Goal: Task Accomplishment & Management: Complete application form

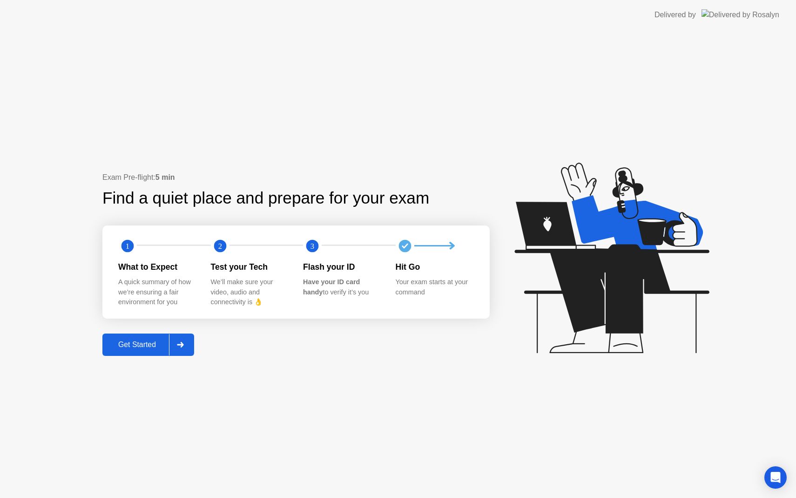
click at [145, 345] on div "Get Started" at bounding box center [137, 344] width 64 height 8
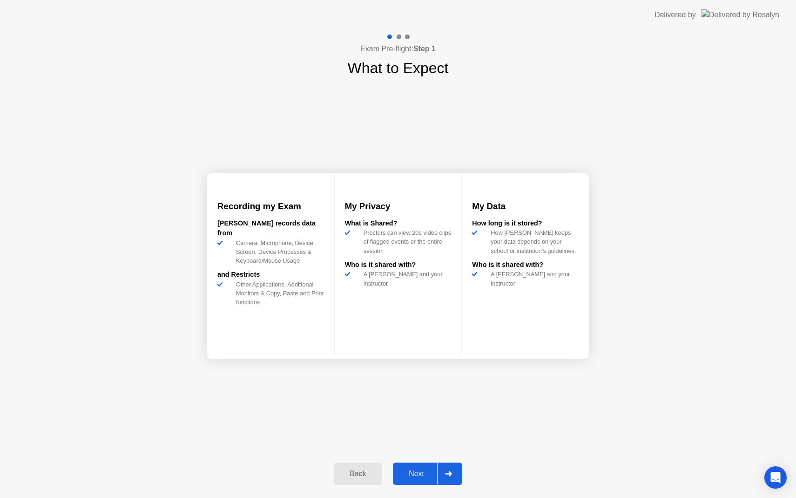
click at [422, 471] on div "Next" at bounding box center [416, 473] width 41 height 8
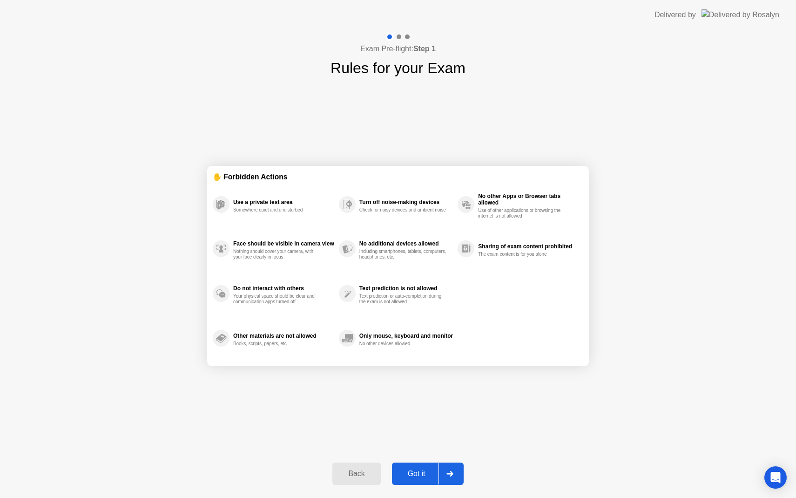
click at [432, 471] on div "Got it" at bounding box center [417, 473] width 44 height 8
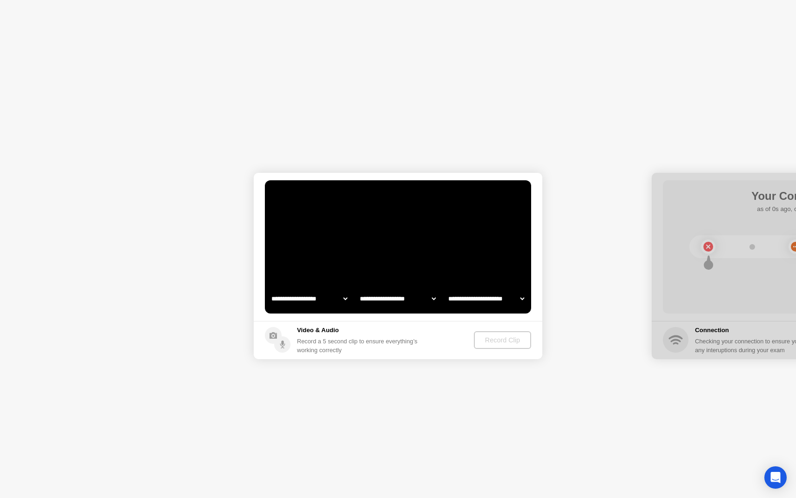
select select "**********"
select select "*******"
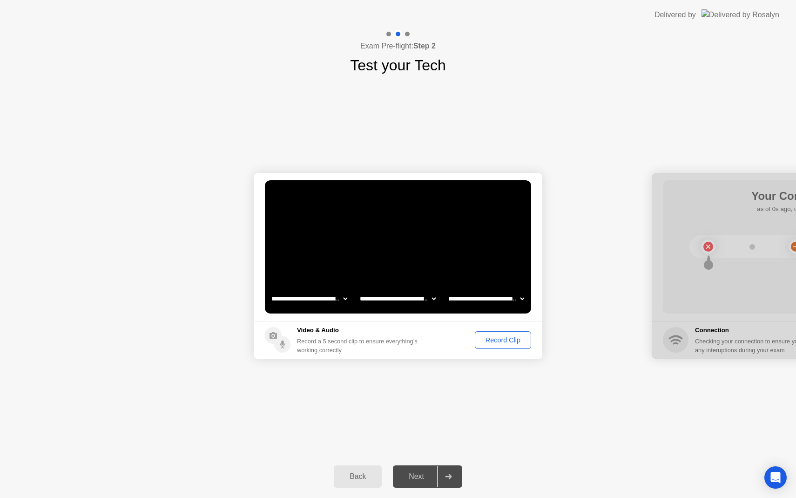
click at [493, 339] on div "Record Clip" at bounding box center [503, 339] width 50 height 7
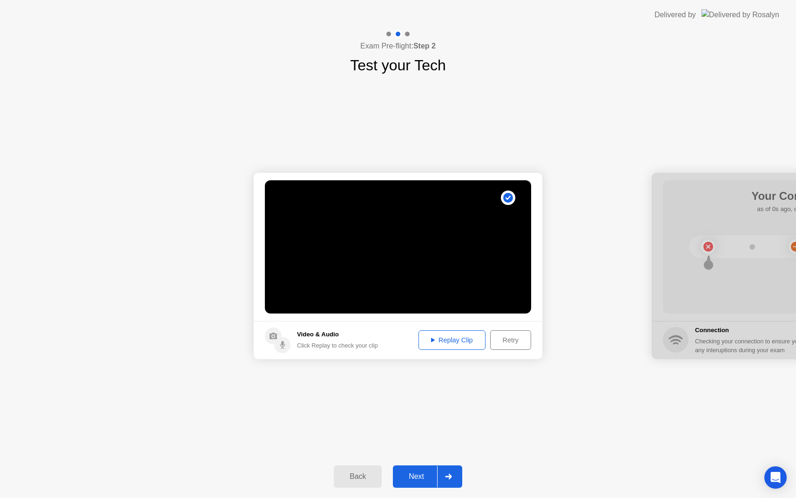
click at [438, 472] on div at bounding box center [448, 476] width 22 height 21
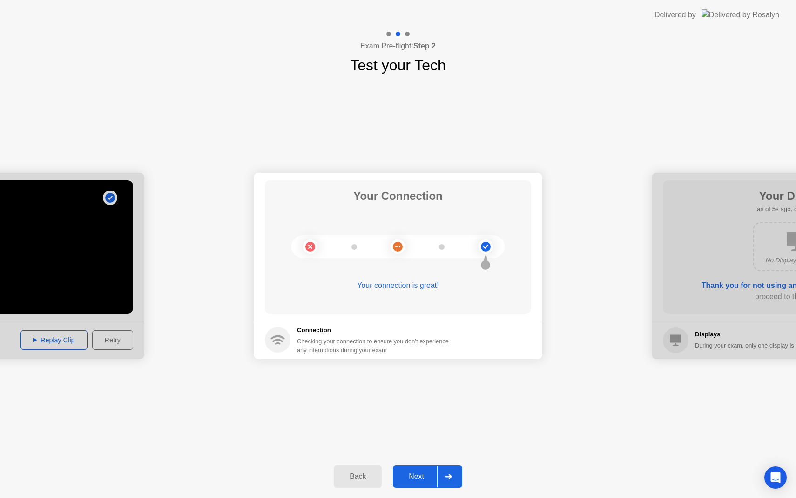
click at [449, 483] on div at bounding box center [448, 476] width 22 height 21
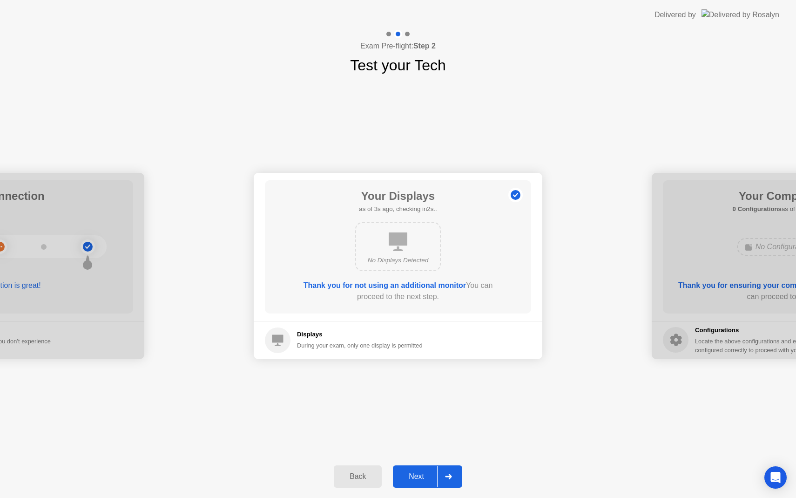
click at [448, 473] on div at bounding box center [448, 476] width 22 height 21
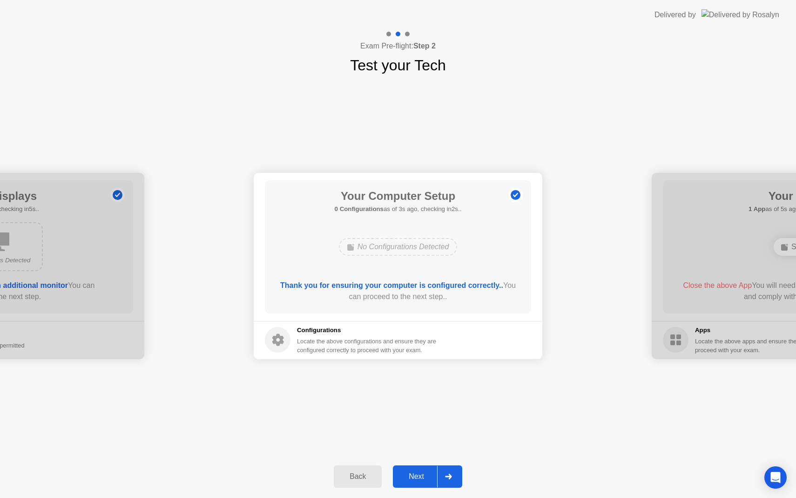
click at [452, 470] on div at bounding box center [448, 476] width 22 height 21
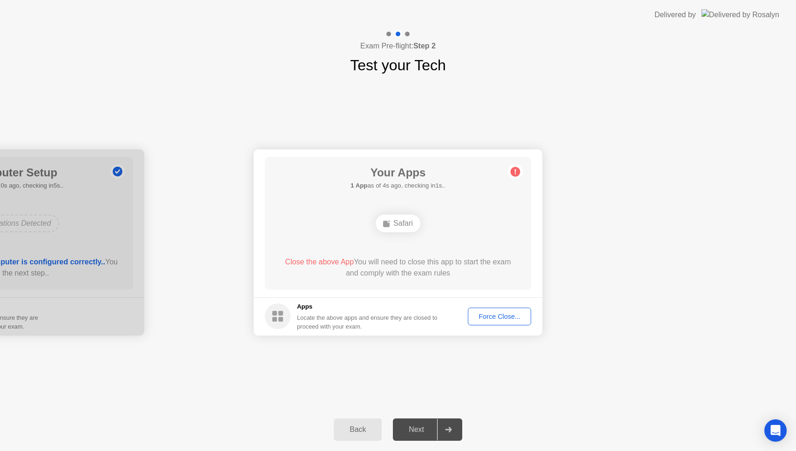
click at [513, 313] on div "Force Close..." at bounding box center [499, 316] width 57 height 7
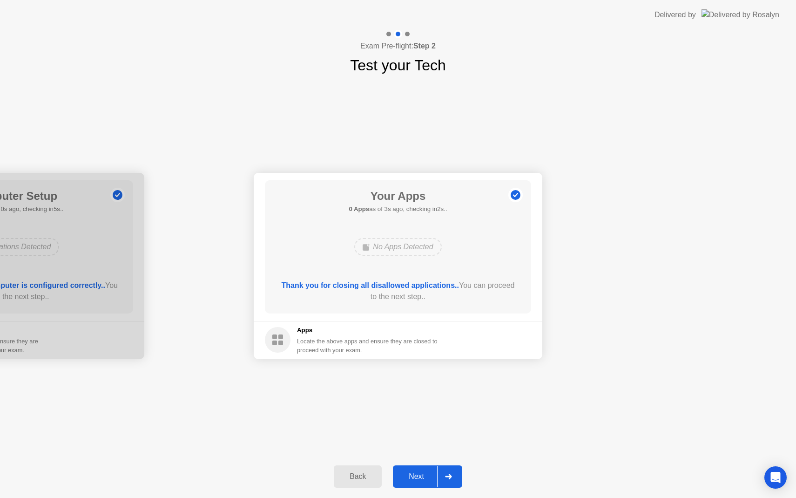
click at [442, 474] on div at bounding box center [448, 476] width 22 height 21
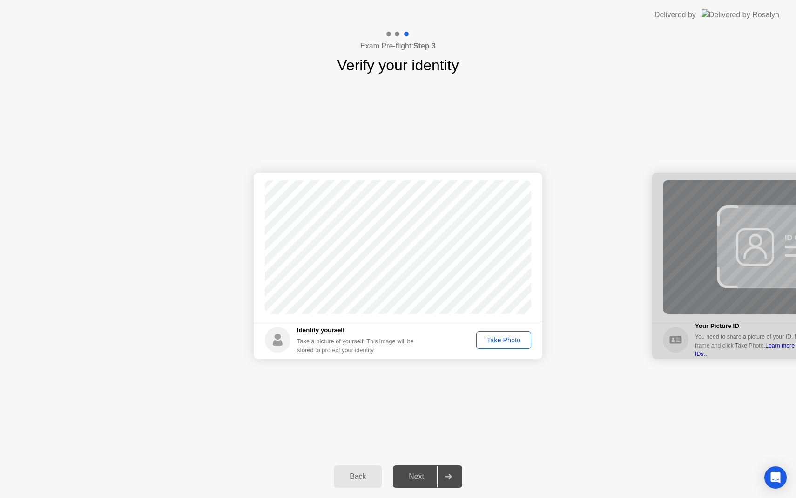
click at [506, 338] on div "Take Photo" at bounding box center [504, 339] width 48 height 7
click at [509, 339] on div "Retake" at bounding box center [510, 339] width 36 height 7
click at [509, 339] on div "Take Photo" at bounding box center [504, 339] width 48 height 7
click at [510, 341] on div "Retake" at bounding box center [510, 339] width 36 height 7
click at [513, 341] on div "Take Photo" at bounding box center [504, 339] width 48 height 7
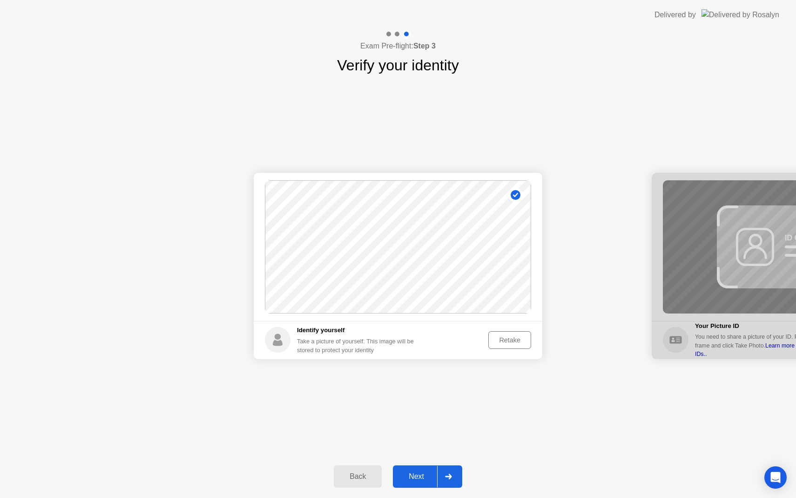
click at [423, 480] on div "Next" at bounding box center [416, 476] width 41 height 8
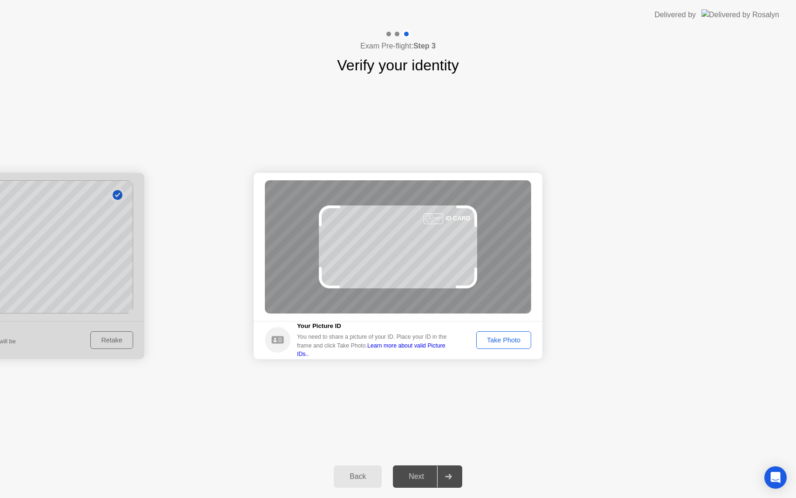
click at [526, 337] on div "Take Photo" at bounding box center [504, 339] width 48 height 7
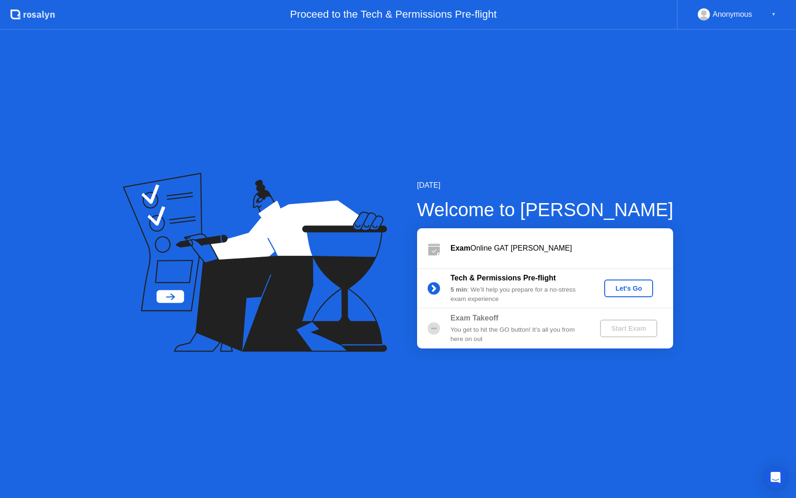
click at [564, 330] on div "You get to hit the GO button! It’s all you from here on out" at bounding box center [518, 334] width 134 height 19
click at [439, 330] on circle at bounding box center [433, 328] width 13 height 13
click at [629, 281] on button "Let's Go" at bounding box center [628, 288] width 49 height 18
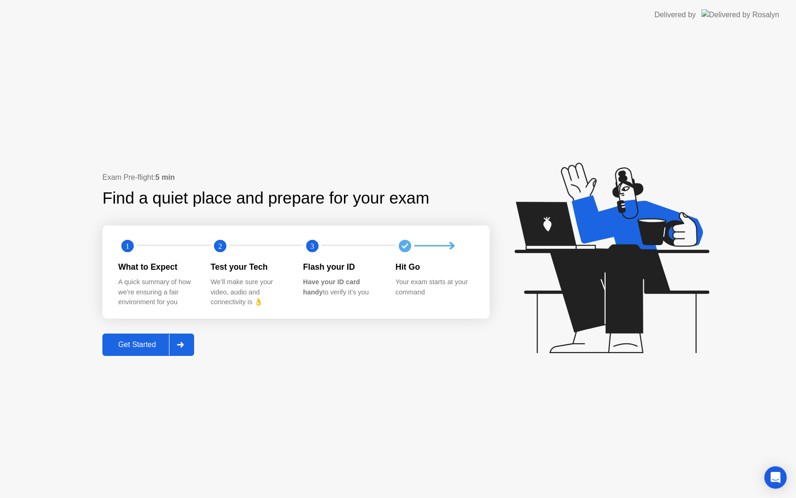
click at [182, 332] on div "Exam Pre-flight: 5 min Find a quiet place and prepare for your exam 1 2 3 What …" at bounding box center [295, 264] width 387 height 184
click at [181, 343] on icon at bounding box center [180, 345] width 7 height 6
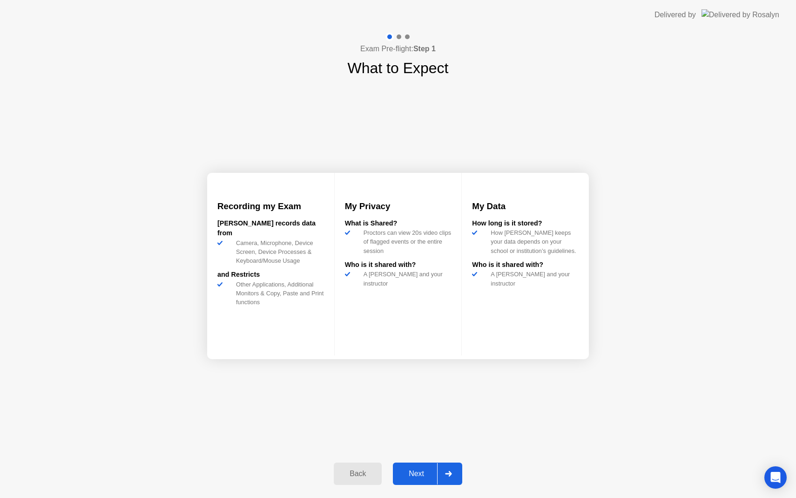
click at [412, 476] on div "Next" at bounding box center [416, 473] width 41 height 8
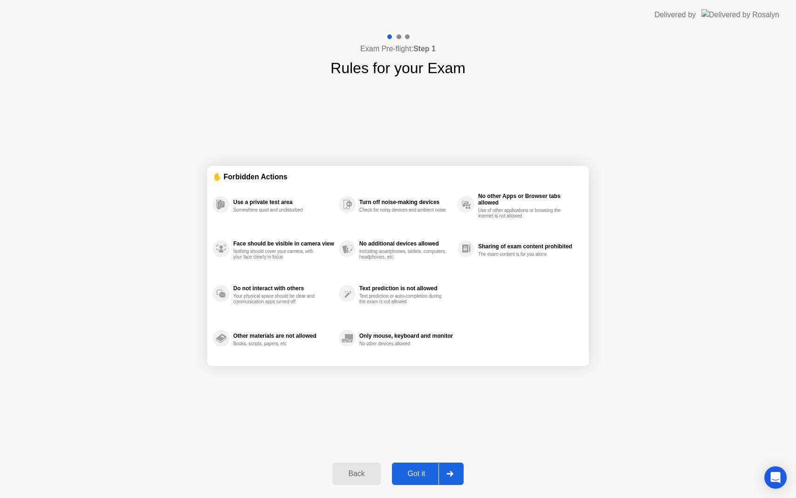
click at [432, 477] on div "Got it" at bounding box center [417, 473] width 44 height 8
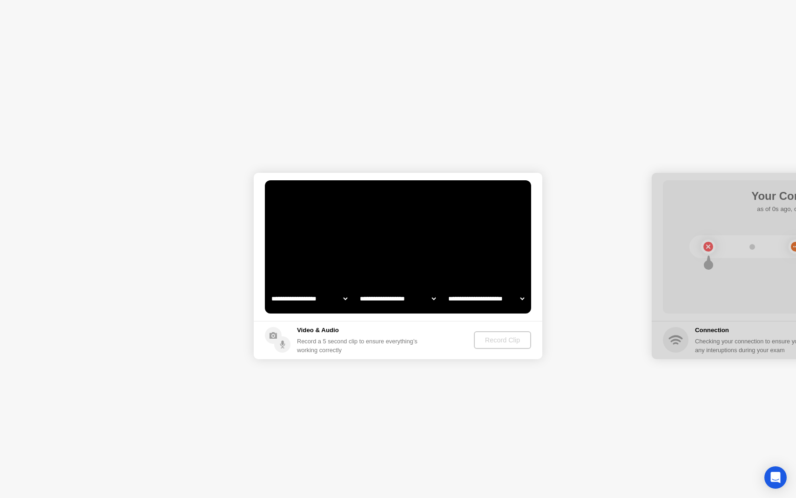
select select "**********"
select select "*******"
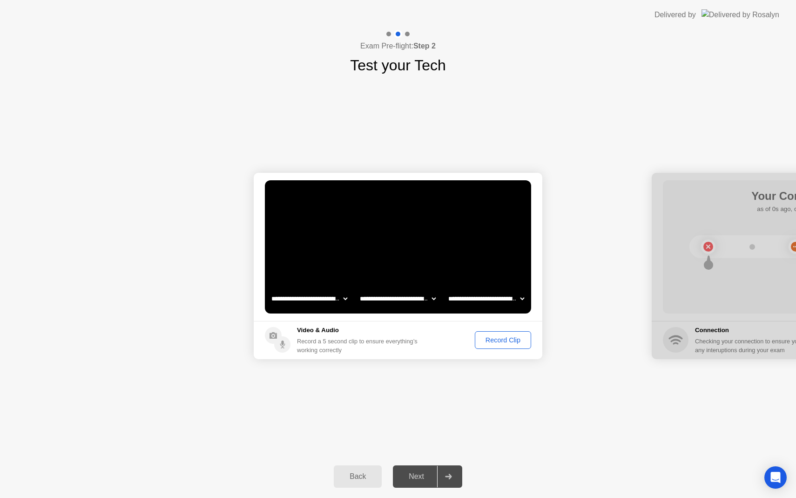
click at [501, 336] on div "Record Clip" at bounding box center [503, 339] width 50 height 7
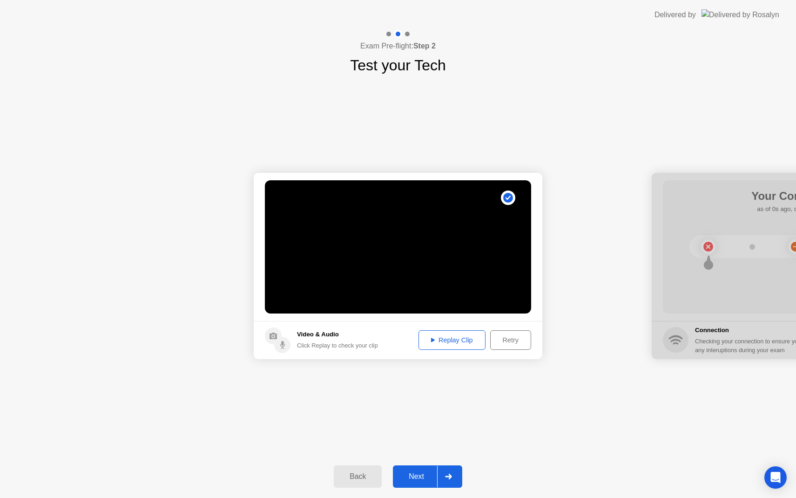
click at [508, 344] on div "Retry" at bounding box center [511, 339] width 34 height 7
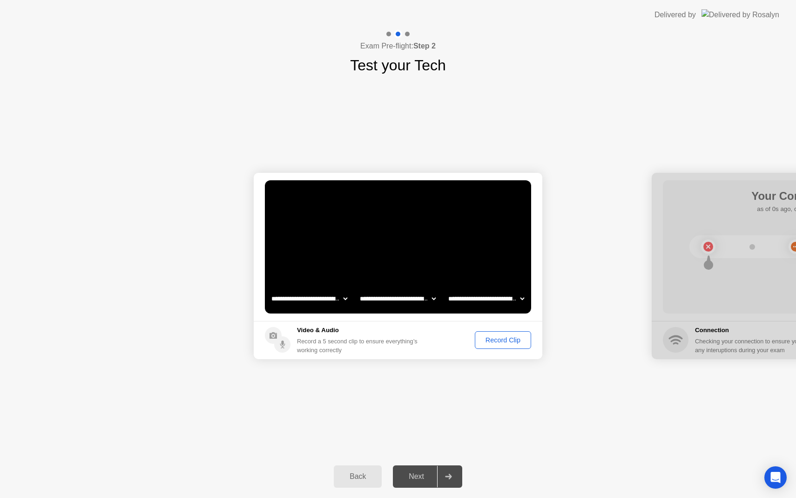
click at [508, 344] on div "Record Clip" at bounding box center [503, 339] width 50 height 7
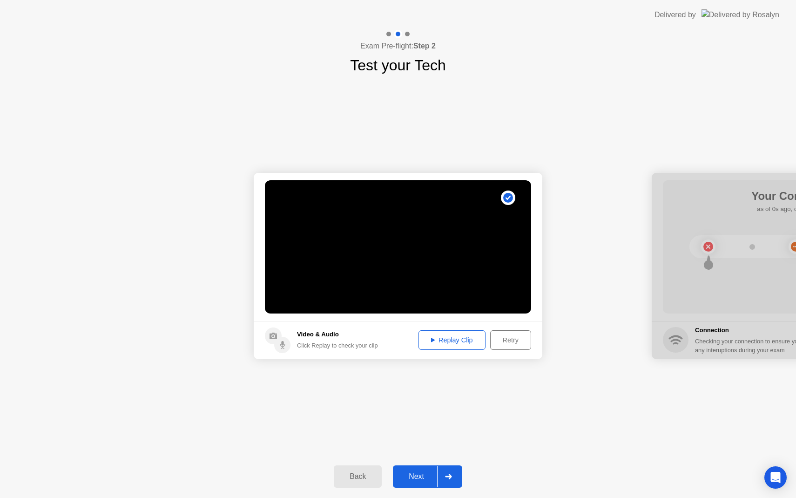
click at [439, 338] on div "Replay Clip" at bounding box center [452, 339] width 61 height 7
click at [439, 471] on div at bounding box center [448, 476] width 22 height 21
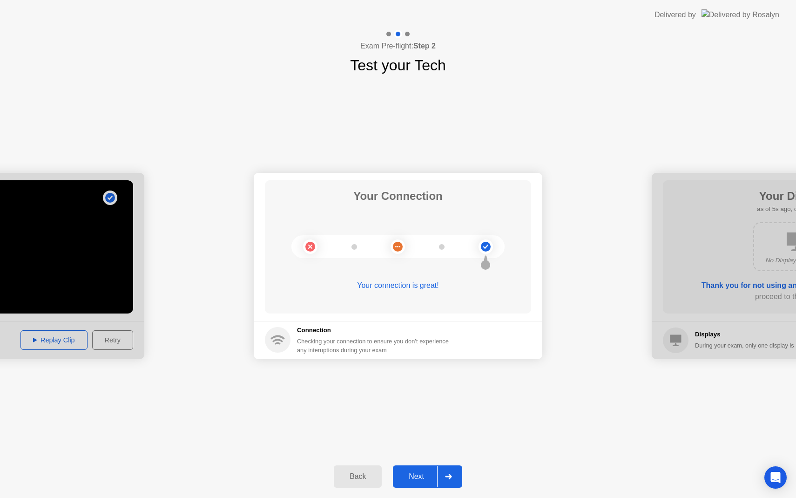
click at [448, 477] on icon at bounding box center [448, 477] width 7 height 6
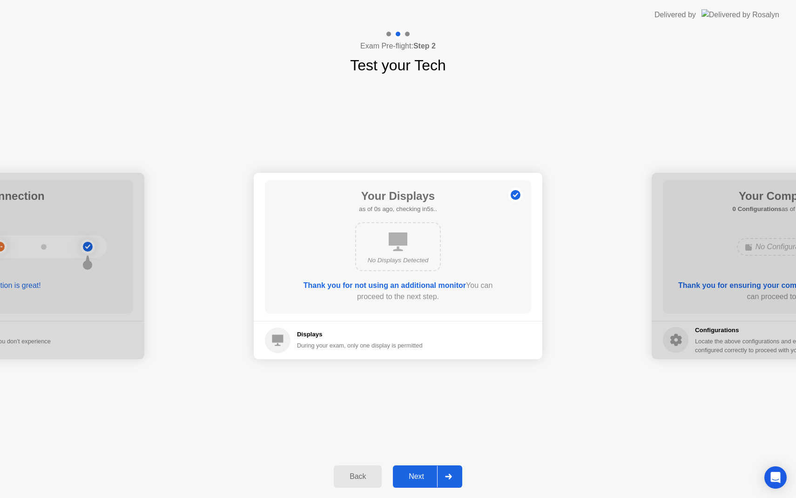
click at [448, 477] on icon at bounding box center [448, 477] width 7 height 6
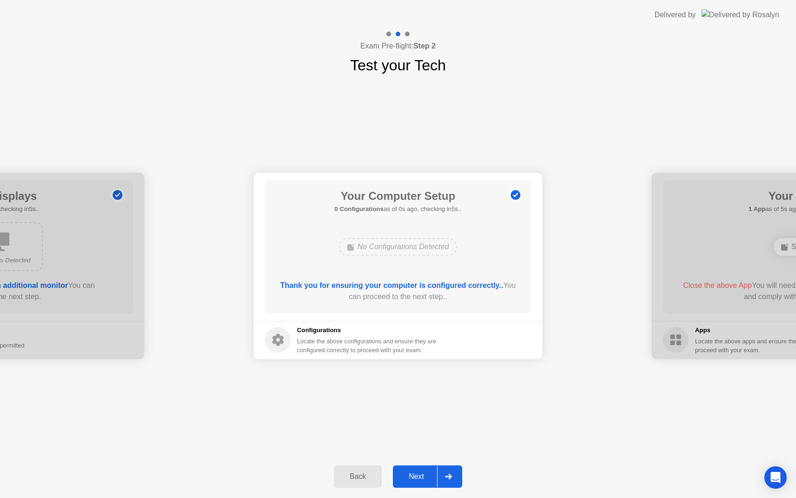
click at [448, 477] on icon at bounding box center [448, 477] width 7 height 6
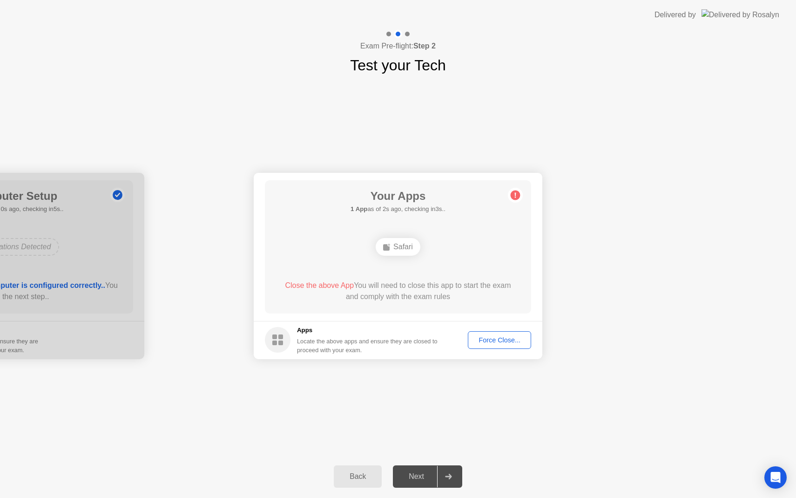
click at [482, 336] on div "Force Close..." at bounding box center [499, 339] width 57 height 7
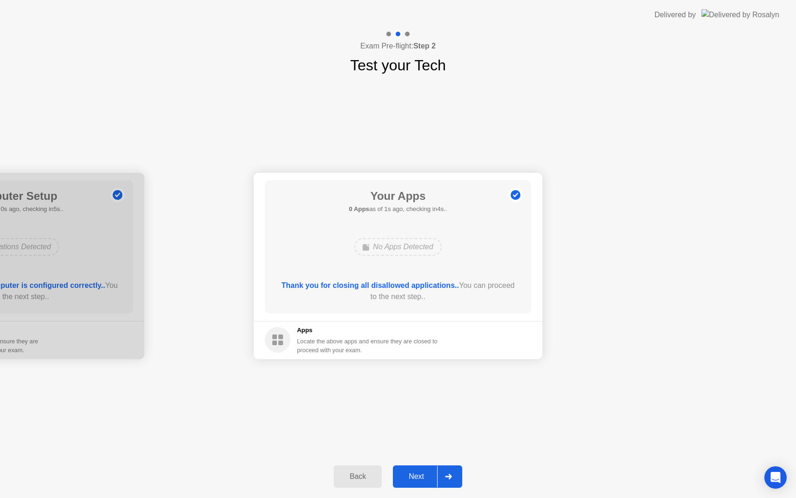
click at [441, 471] on div at bounding box center [448, 476] width 22 height 21
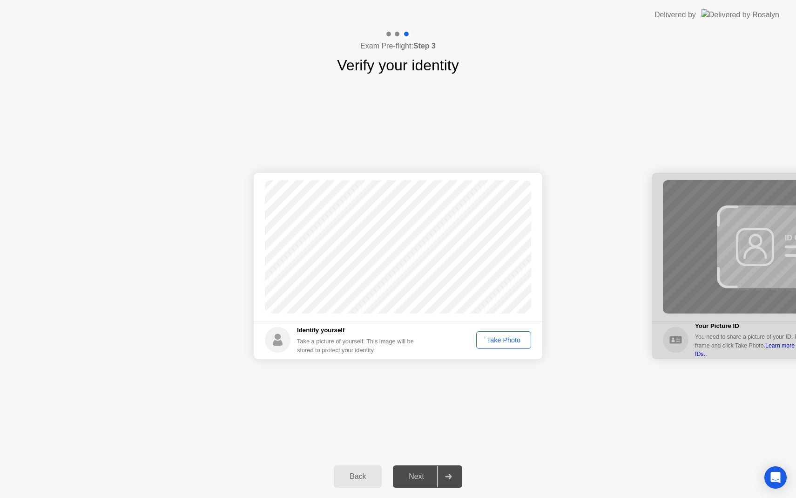
click at [497, 338] on div "Take Photo" at bounding box center [504, 339] width 48 height 7
click at [449, 475] on icon at bounding box center [448, 477] width 7 height 6
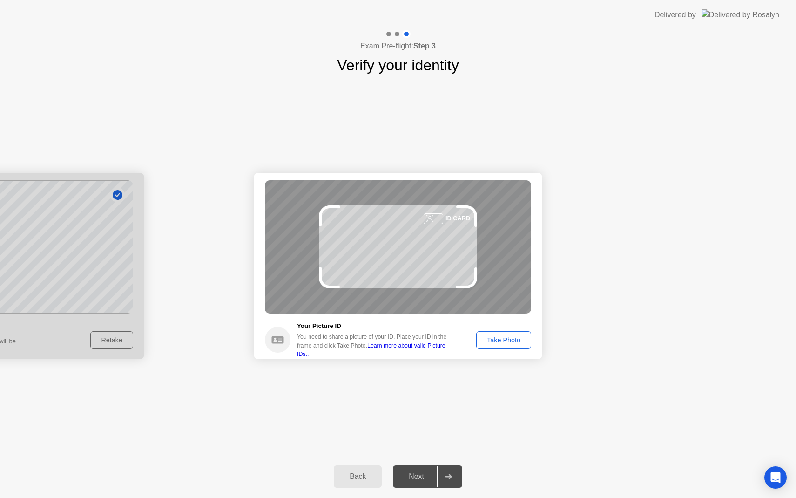
click at [492, 338] on div "Take Photo" at bounding box center [504, 339] width 48 height 7
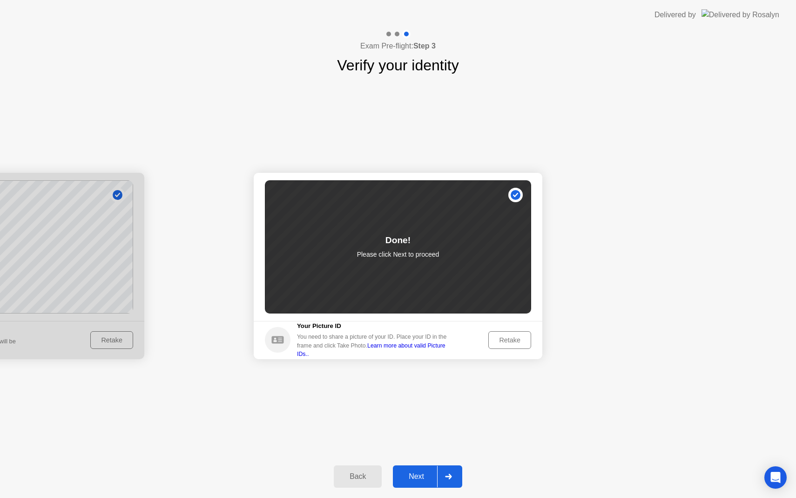
click at [442, 480] on div at bounding box center [448, 476] width 22 height 21
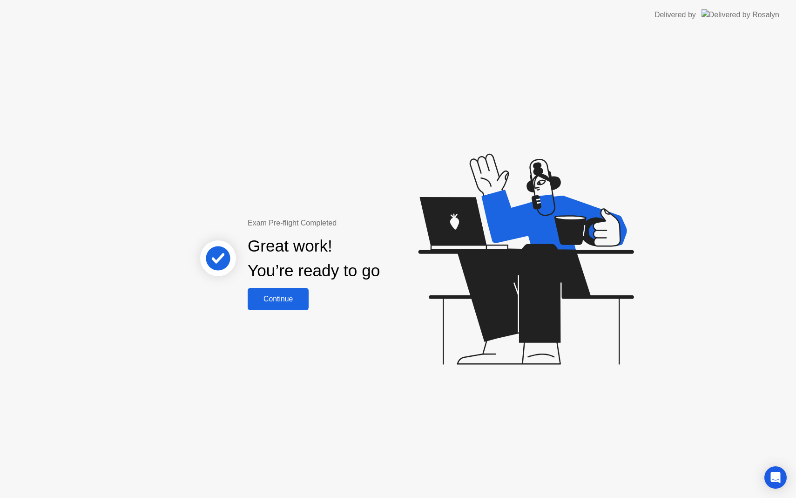
click at [282, 301] on div "Continue" at bounding box center [278, 299] width 55 height 8
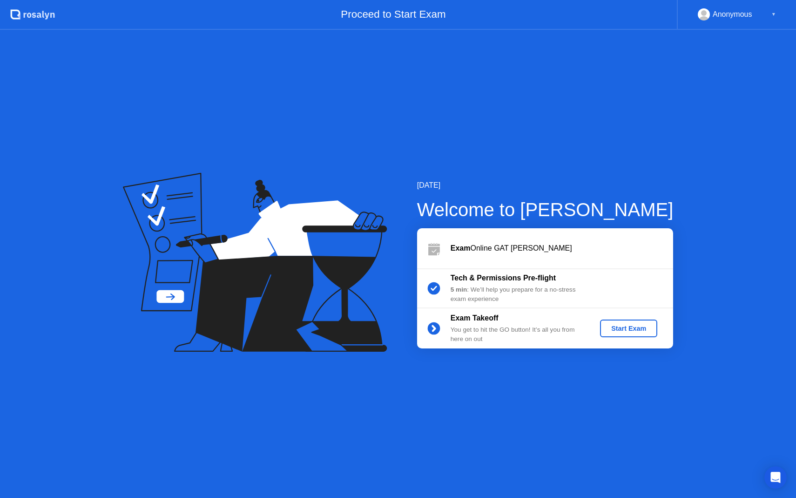
click at [615, 331] on div "Start Exam" at bounding box center [629, 328] width 50 height 7
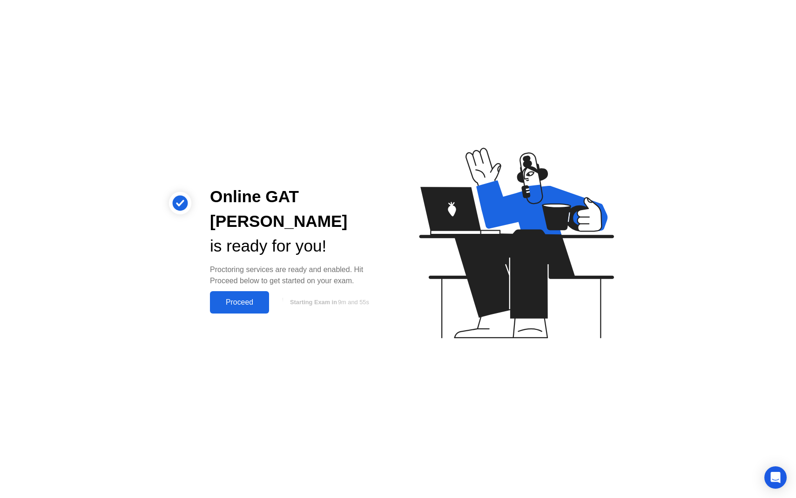
click at [253, 298] on div "Proceed" at bounding box center [240, 302] width 54 height 8
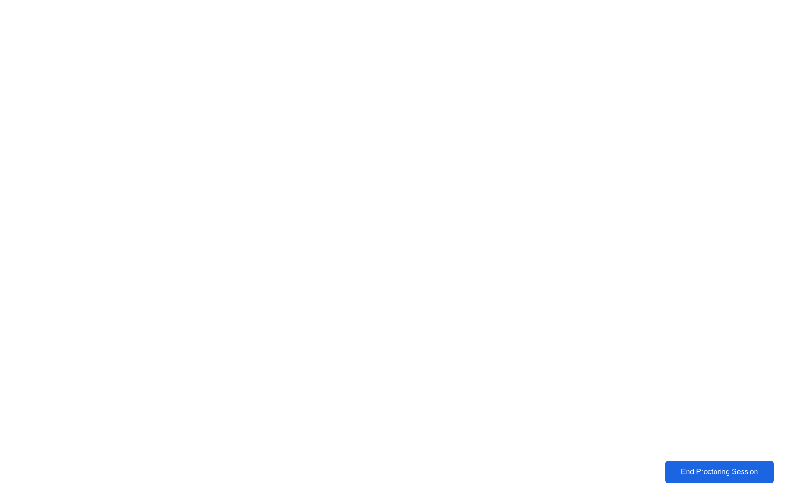
click at [713, 468] on div "End Proctoring Session" at bounding box center [719, 472] width 103 height 8
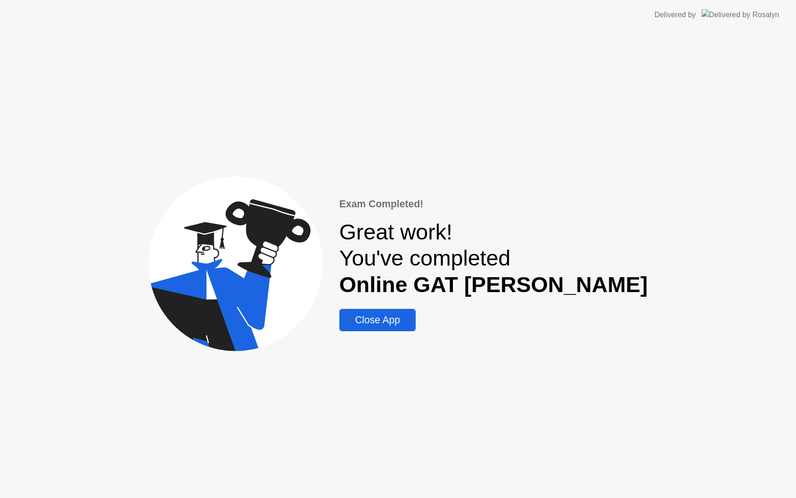
click at [413, 317] on div "Close App" at bounding box center [377, 319] width 71 height 11
